Goal: Download file/media

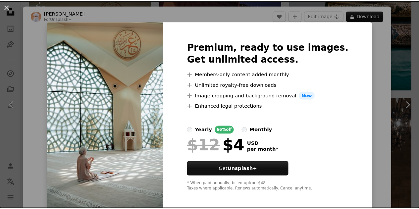
scroll to position [43, 0]
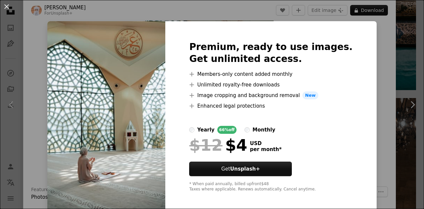
click at [385, 35] on div "An X shape Premium, ready to use images. Get unlimited access. A plus sign Memb…" at bounding box center [212, 104] width 424 height 209
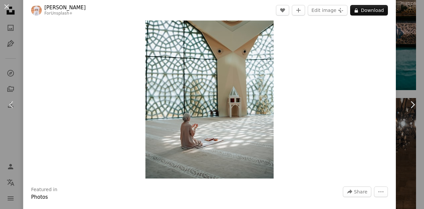
click at [397, 48] on div "An X shape Chevron left Chevron right Ahmed For Unsplash+ A heart A plus sign E…" at bounding box center [212, 104] width 424 height 209
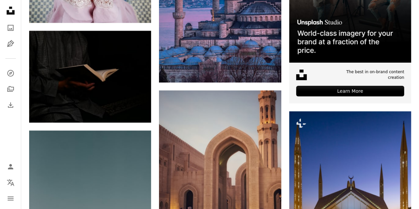
scroll to position [2569, 0]
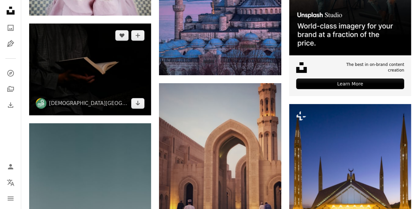
click at [113, 77] on img at bounding box center [90, 69] width 122 height 91
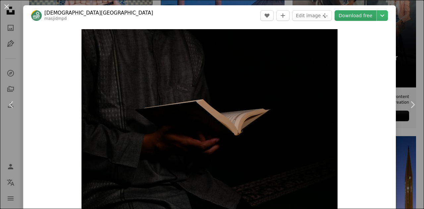
click at [350, 14] on link "Download free" at bounding box center [355, 15] width 42 height 11
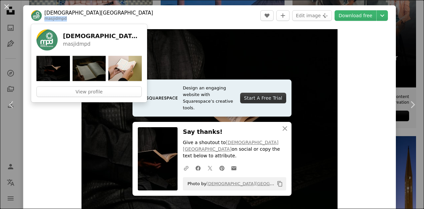
drag, startPoint x: 44, startPoint y: 19, endPoint x: 64, endPoint y: 19, distance: 19.9
click at [64, 19] on span "[DEMOGRAPHIC_DATA][GEOGRAPHIC_DATA]" at bounding box center [92, 16] width 122 height 12
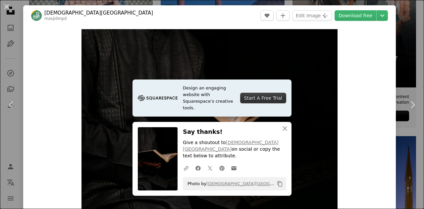
click at [399, 51] on div "An X shape Chevron left Chevron right [DEMOGRAPHIC_DATA][GEOGRAPHIC_DATA] Dalan…" at bounding box center [212, 104] width 424 height 209
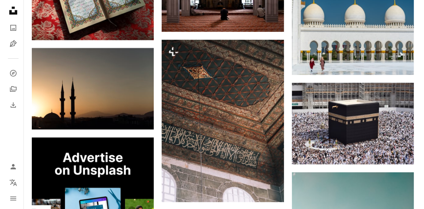
scroll to position [1258, 0]
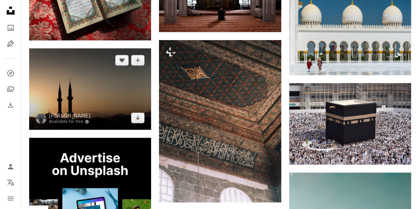
click at [125, 86] on img at bounding box center [90, 88] width 122 height 81
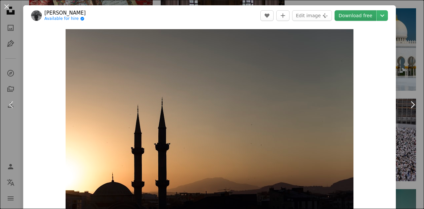
click at [347, 12] on link "Download free" at bounding box center [355, 15] width 42 height 11
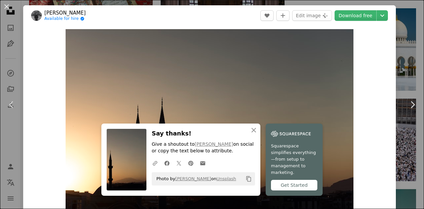
drag, startPoint x: 82, startPoint y: 14, endPoint x: 43, endPoint y: 14, distance: 39.1
click at [43, 14] on header "[PERSON_NAME] Available for hire A checkmark inside of a circle A heart A plus …" at bounding box center [209, 15] width 372 height 21
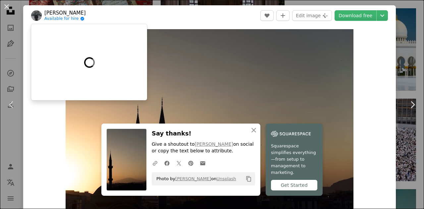
copy link "[PERSON_NAME]"
